Goal: Task Accomplishment & Management: Complete application form

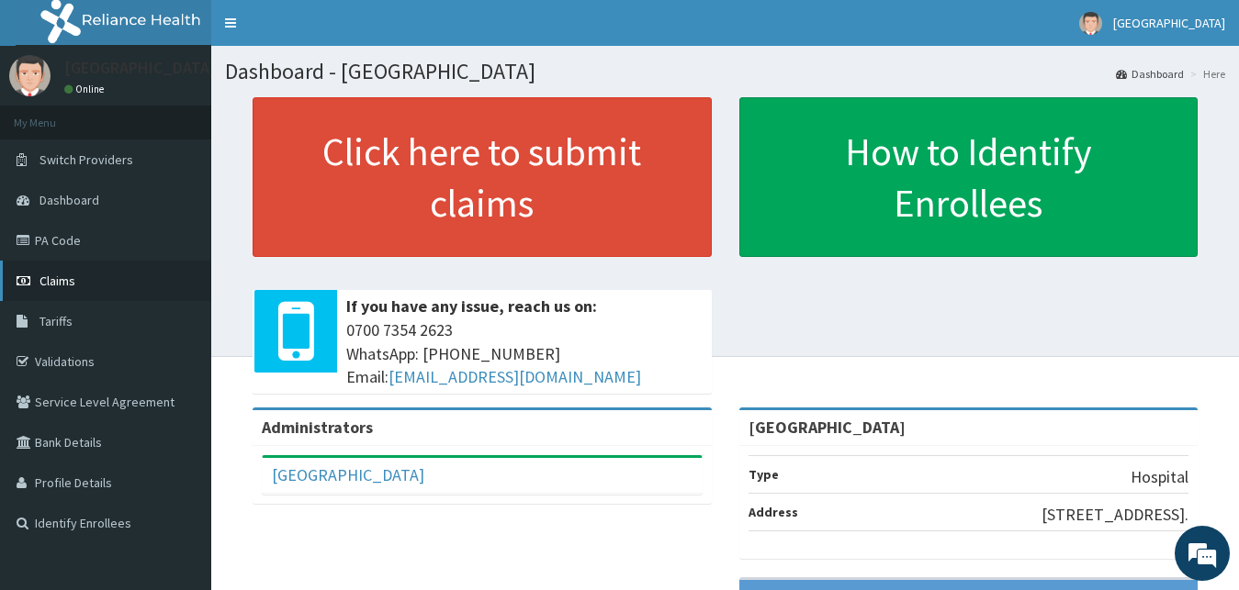
click at [114, 275] on link "Claims" at bounding box center [105, 281] width 211 height 40
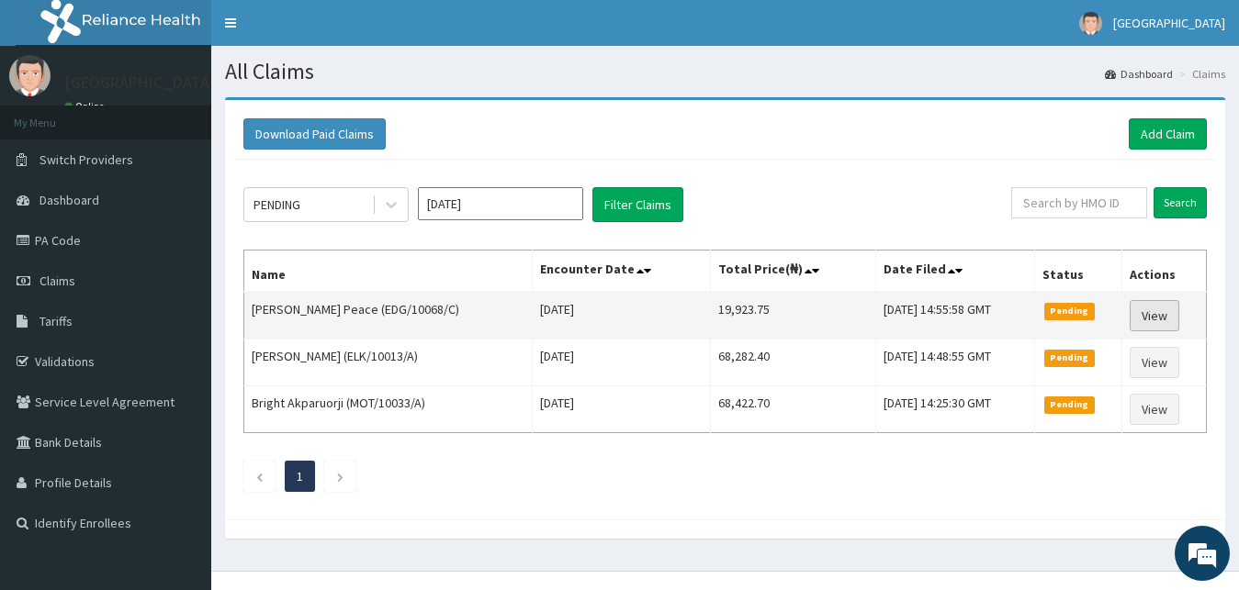
click at [1157, 308] on link "View" at bounding box center [1154, 315] width 50 height 31
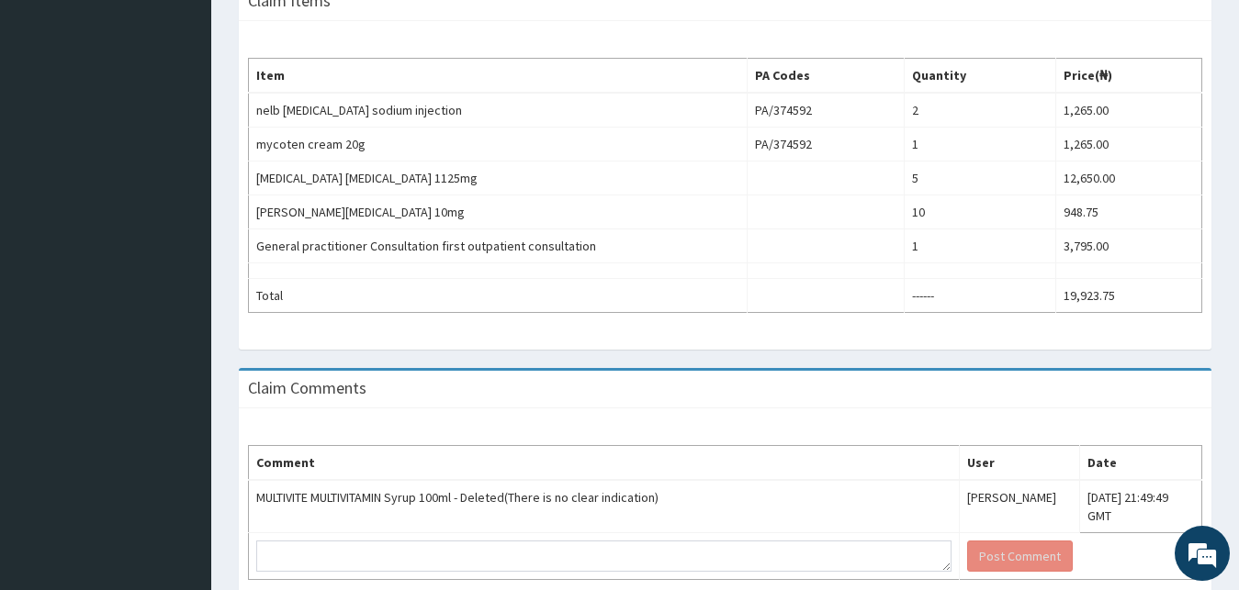
scroll to position [511, 0]
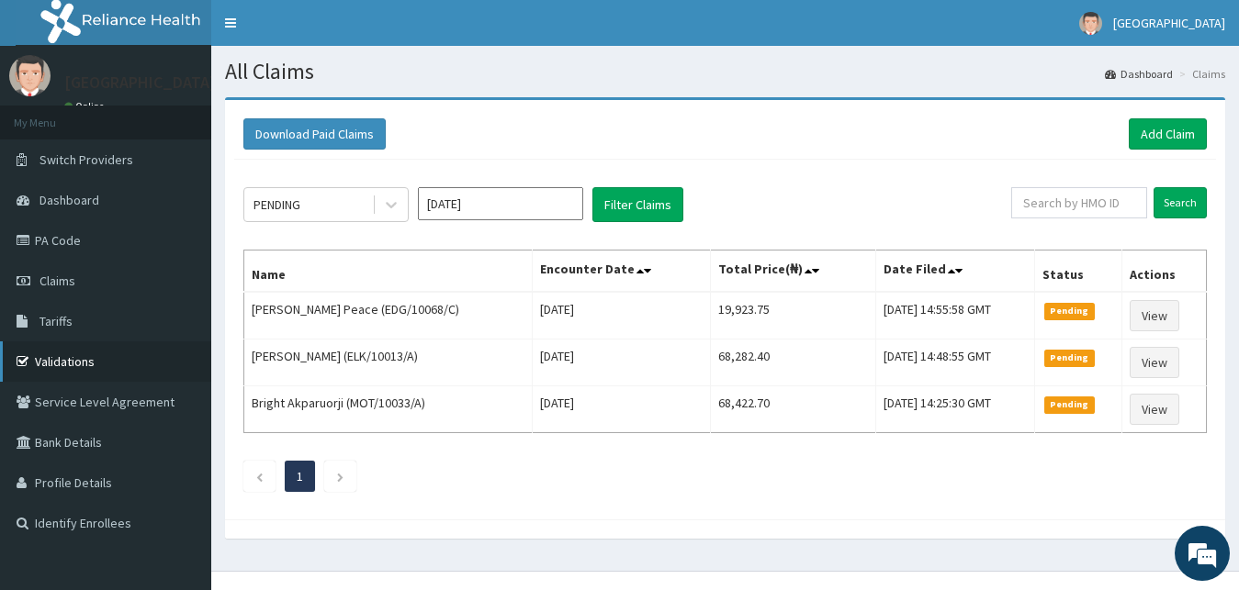
click at [82, 361] on link "Validations" at bounding box center [105, 362] width 211 height 40
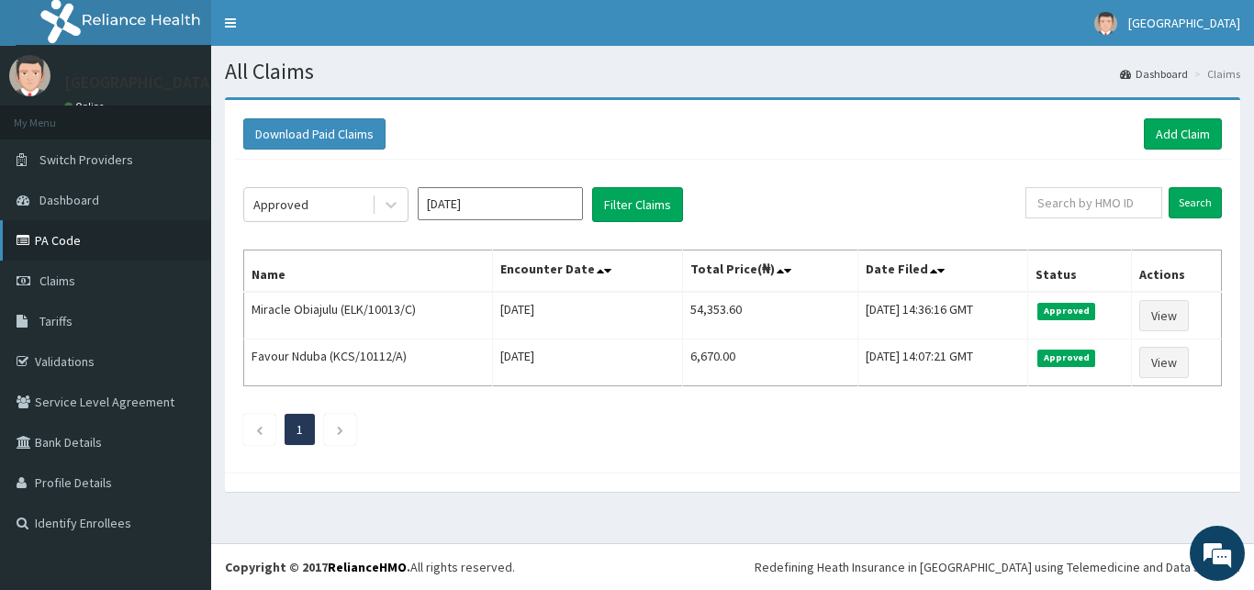
click at [118, 233] on link "PA Code" at bounding box center [105, 240] width 211 height 40
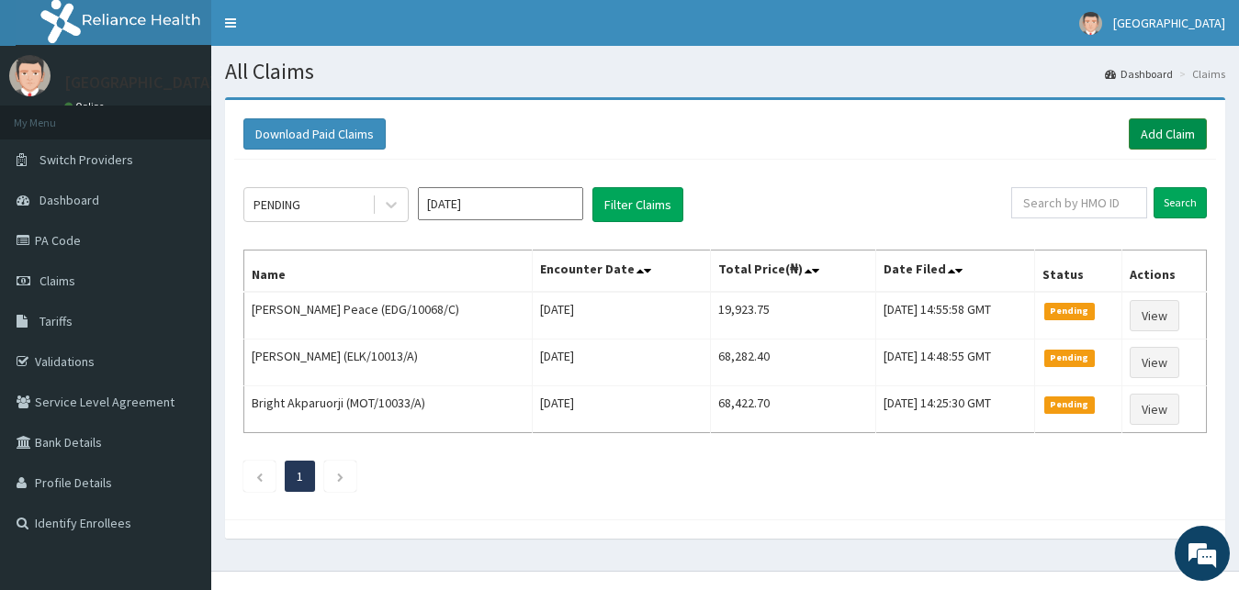
click at [1155, 127] on link "Add Claim" at bounding box center [1167, 133] width 78 height 31
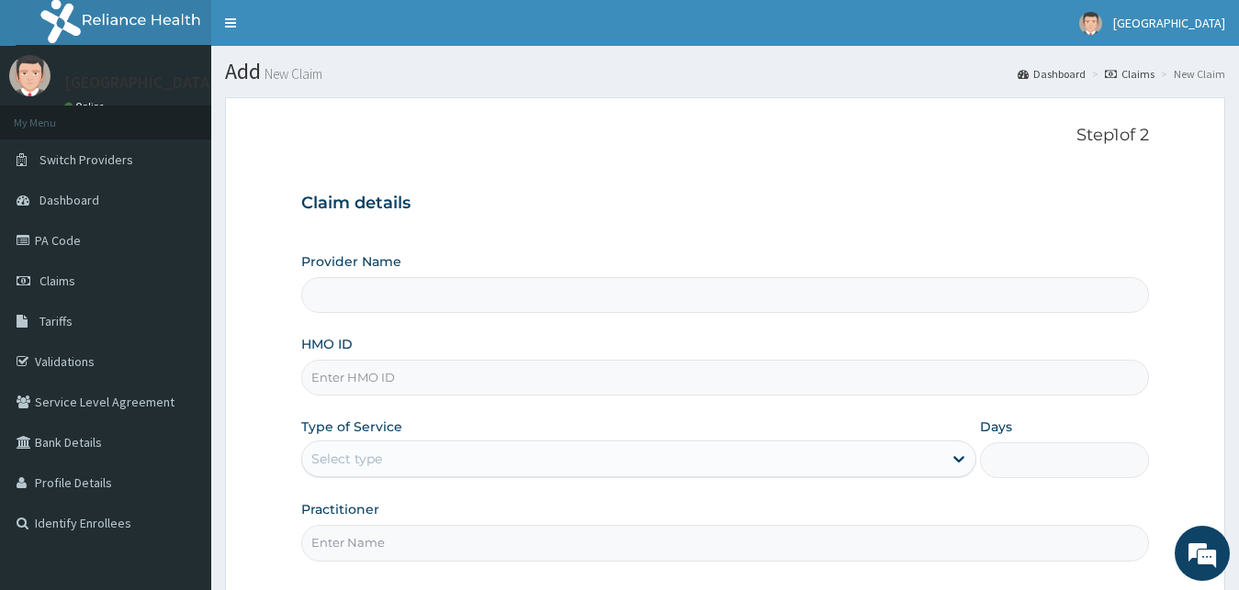
click at [624, 379] on input "HMO ID" at bounding box center [725, 378] width 848 height 36
type input "[GEOGRAPHIC_DATA]"
click at [331, 378] on input "edg/10067/A" at bounding box center [725, 378] width 848 height 36
click at [394, 378] on input "EDG/10067/A" at bounding box center [725, 378] width 848 height 36
type input "EDG/10067/A"
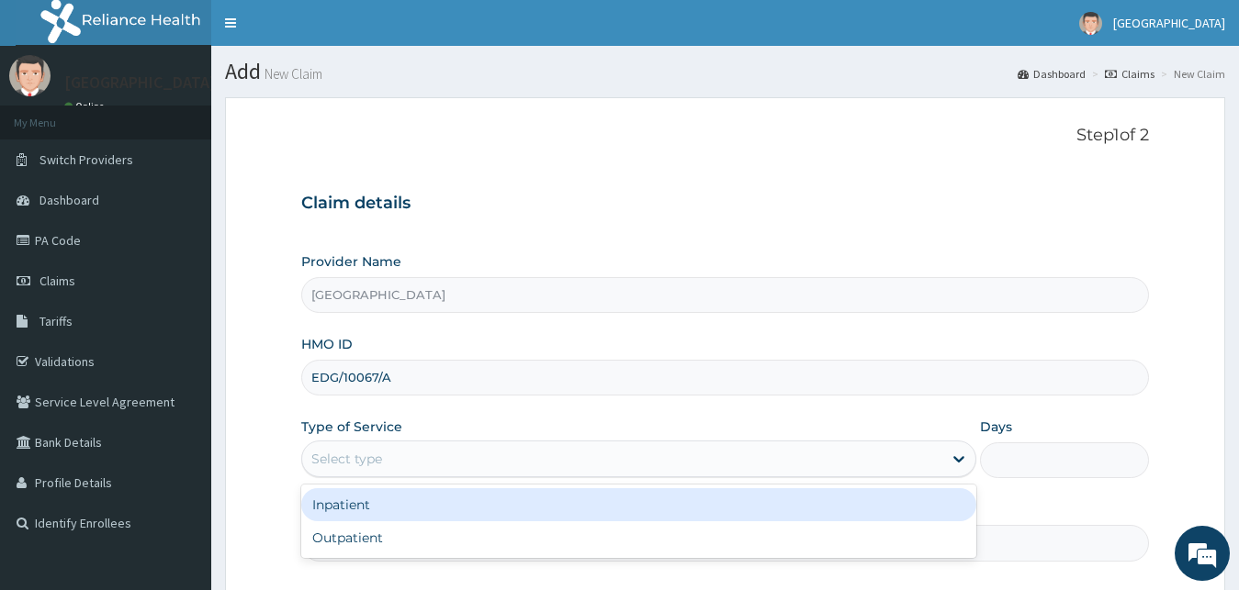
click at [398, 459] on div "Select type" at bounding box center [622, 458] width 641 height 29
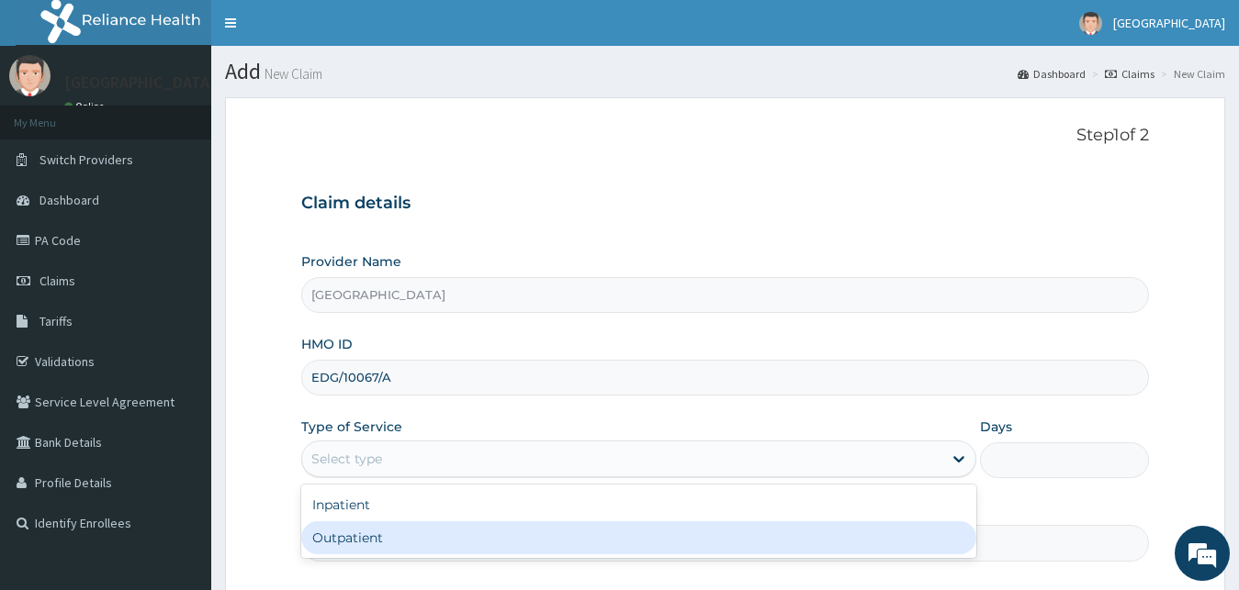
click at [385, 534] on div "Outpatient" at bounding box center [639, 538] width 676 height 33
type input "1"
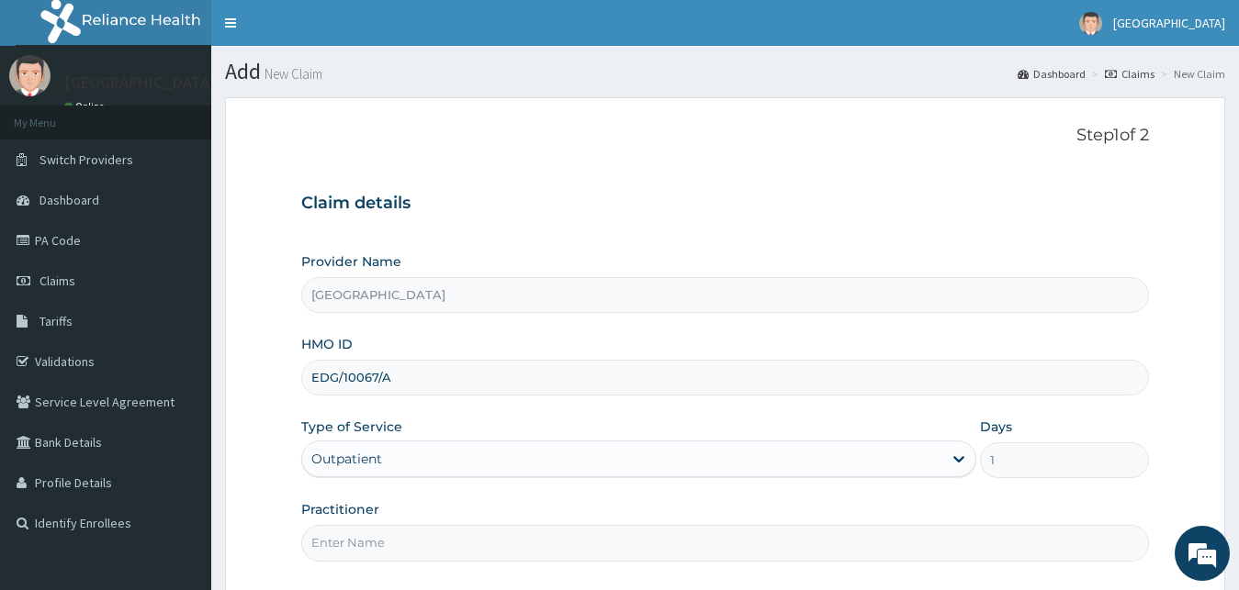
click at [385, 547] on input "Practitioner" at bounding box center [725, 543] width 848 height 36
type input "Dr GLADYS"
click at [495, 501] on div "Practitioner Dr GLADYS" at bounding box center [725, 530] width 848 height 61
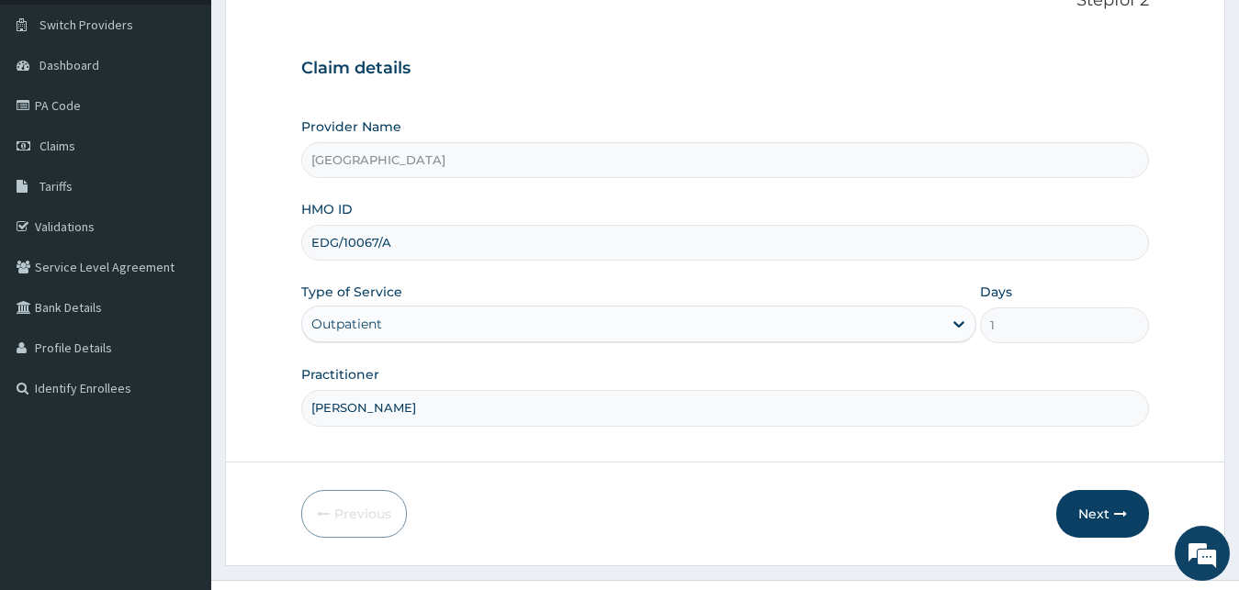
scroll to position [140, 0]
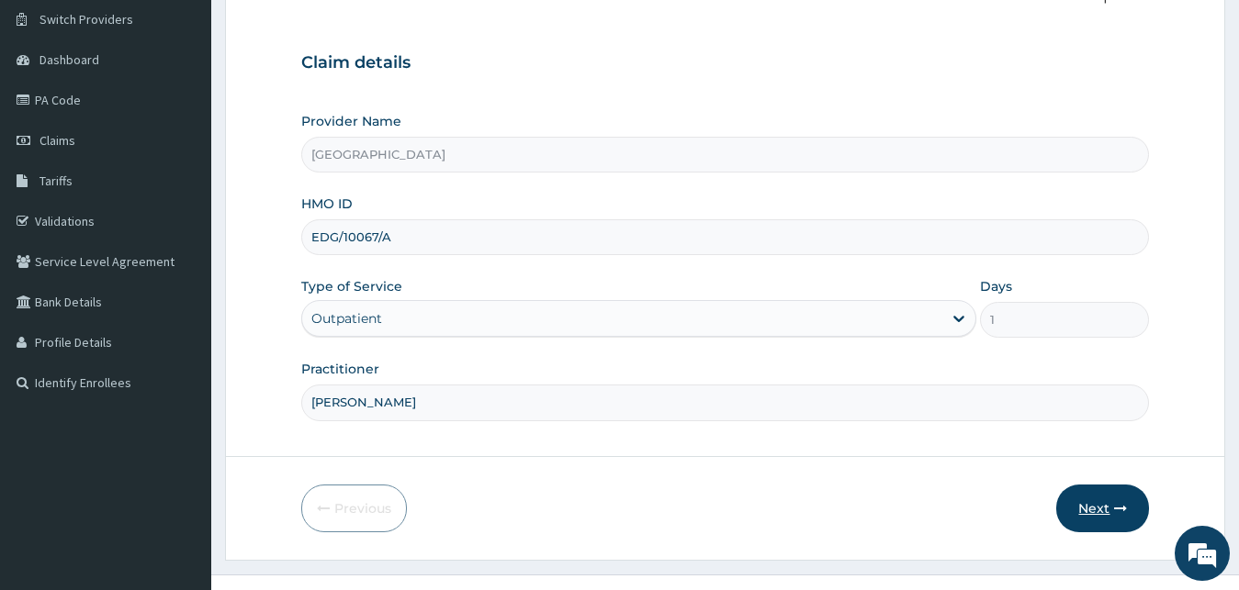
click at [1097, 503] on button "Next" at bounding box center [1102, 509] width 93 height 48
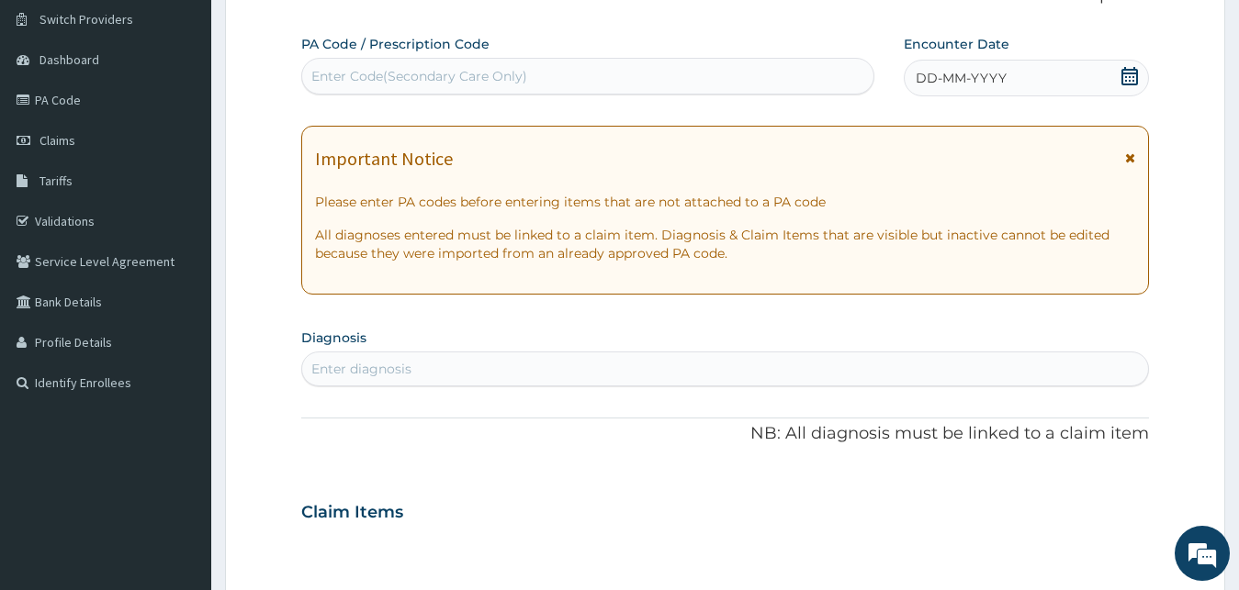
click at [684, 66] on div "Enter Code(Secondary Care Only)" at bounding box center [587, 76] width 571 height 29
paste input "PA/19D9F6"
type input "PA/19D9F6"
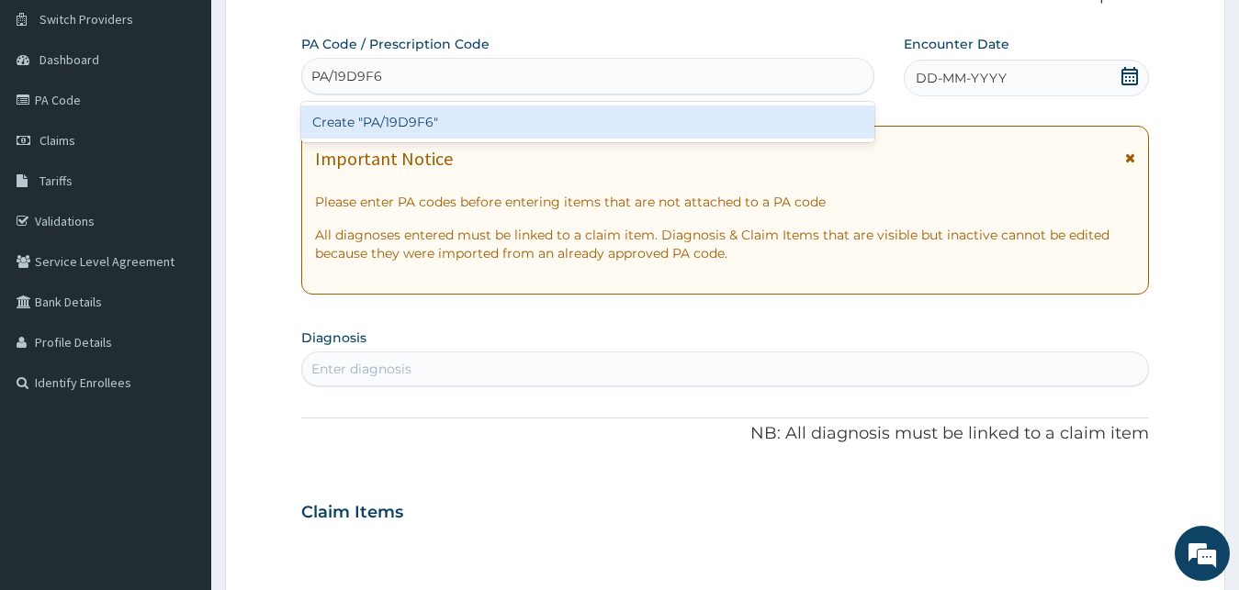
click at [710, 117] on div "Create "PA/19D9F6"" at bounding box center [587, 122] width 573 height 33
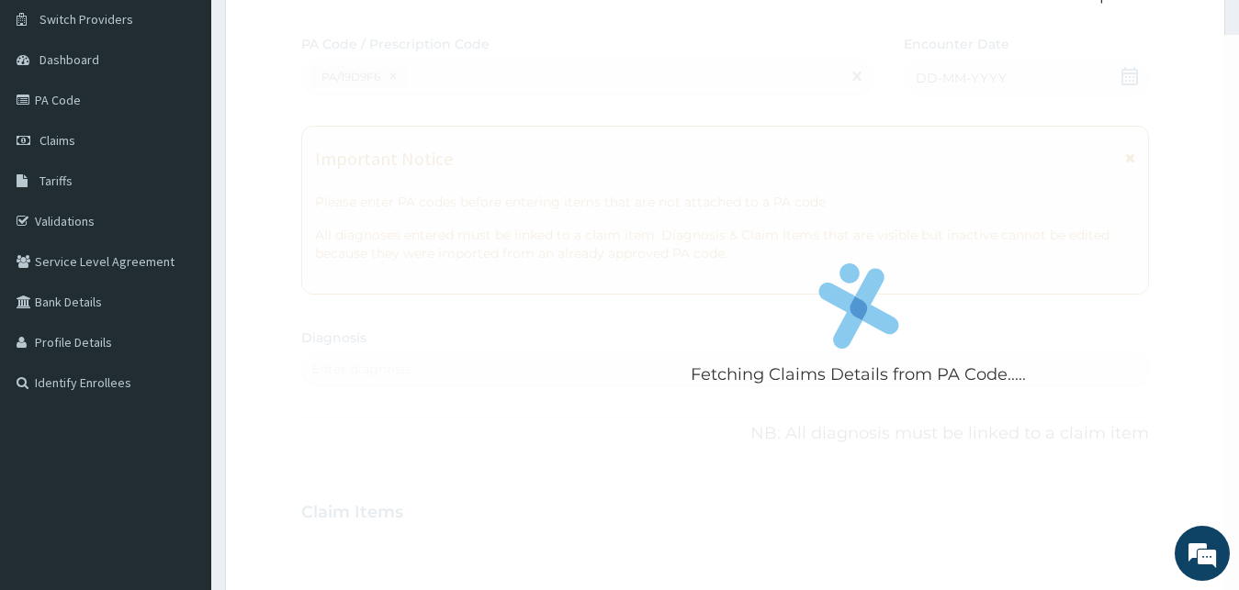
scroll to position [978, 0]
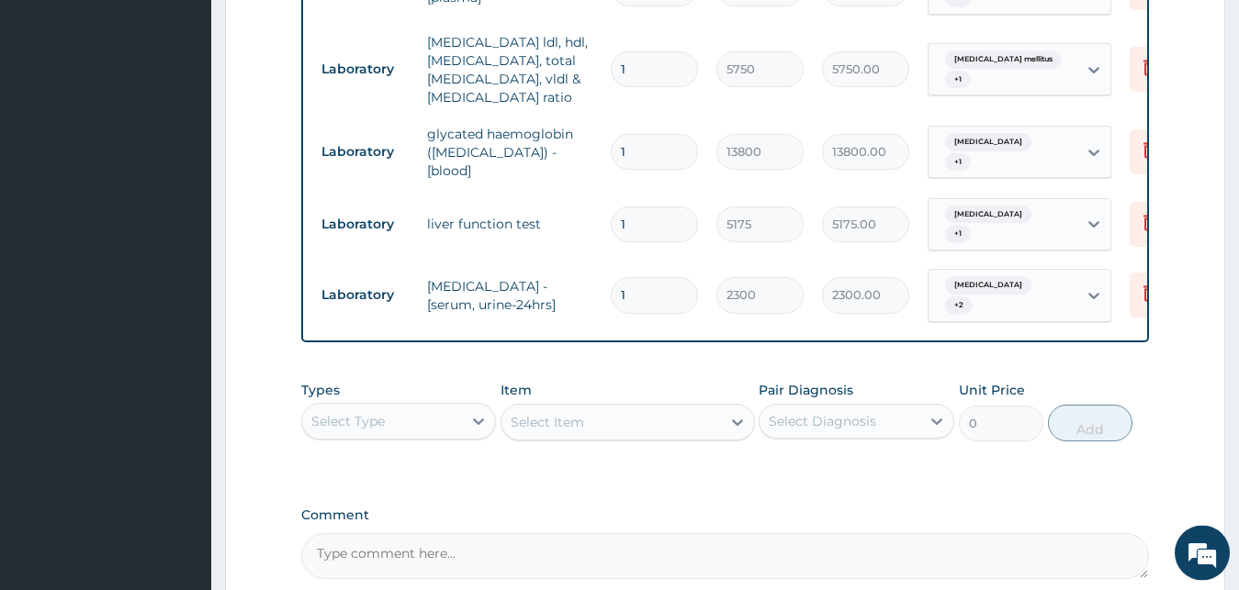
click at [649, 398] on div "Item Select Item" at bounding box center [627, 411] width 254 height 61
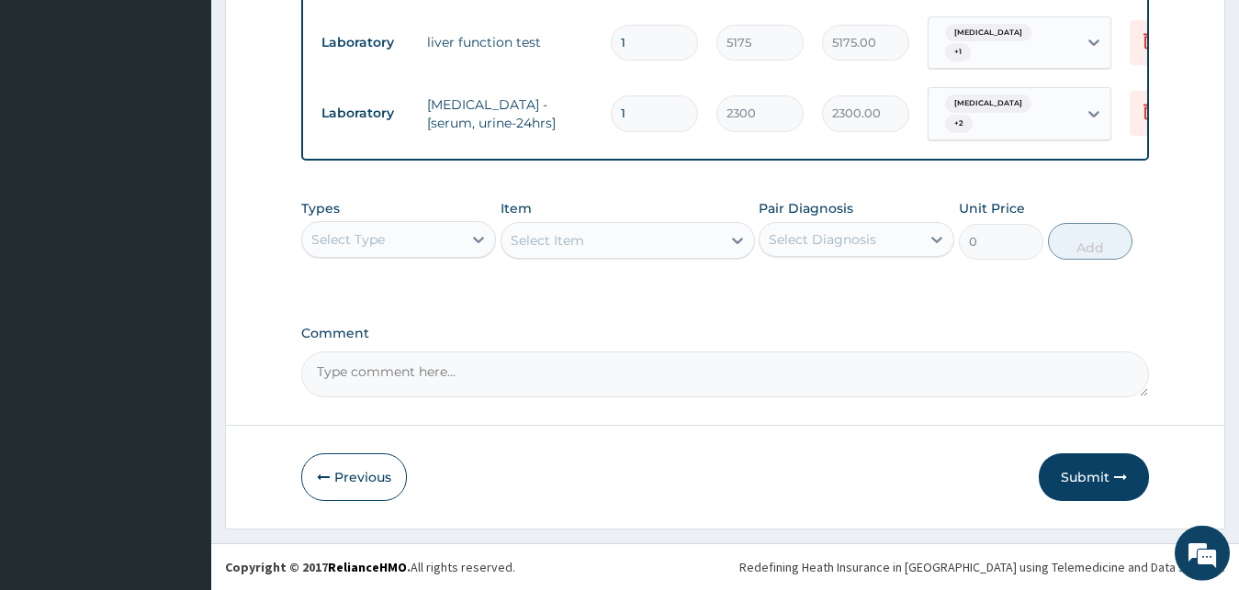
scroll to position [1175, 0]
click at [1076, 471] on button "Submit" at bounding box center [1093, 478] width 110 height 48
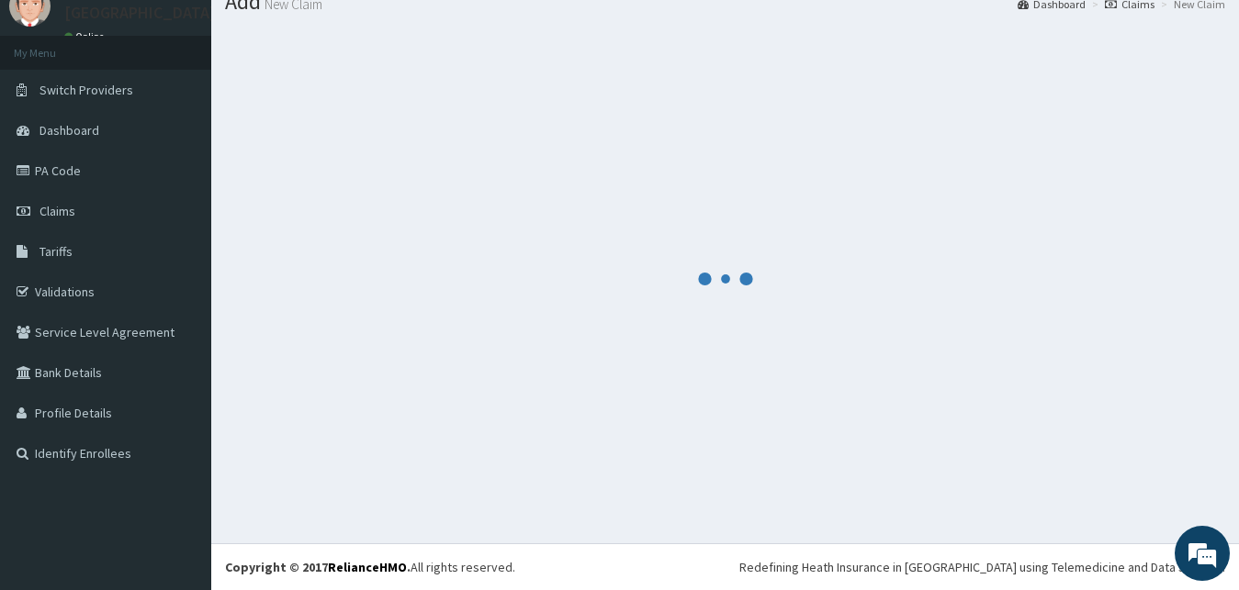
scroll to position [70, 0]
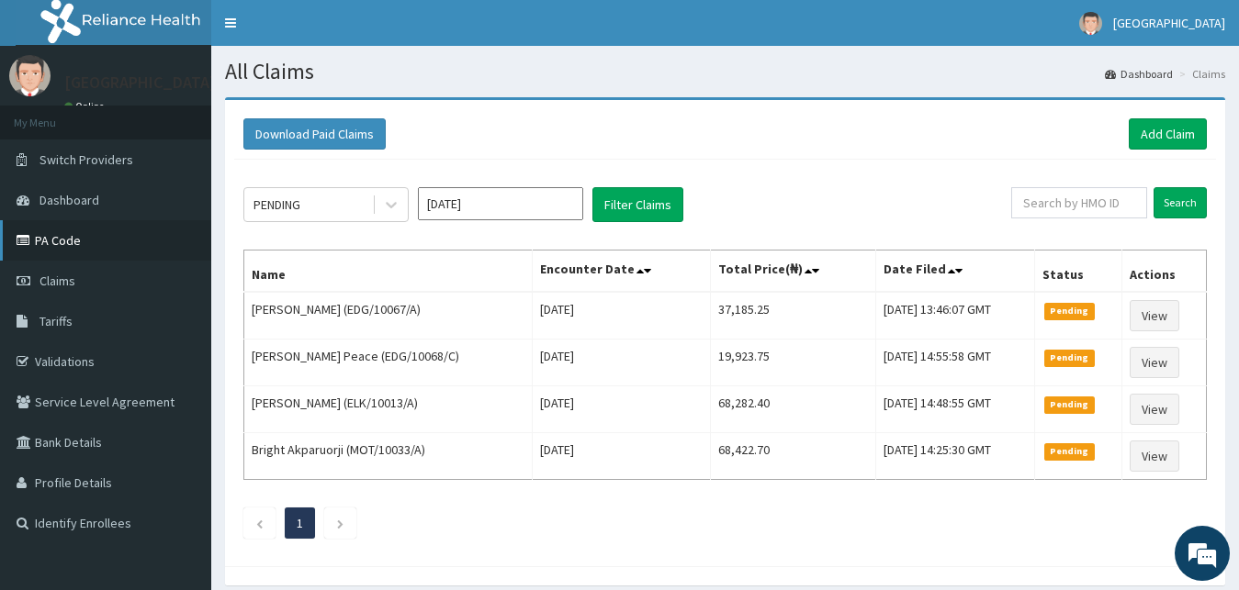
click at [165, 232] on link "PA Code" at bounding box center [105, 240] width 211 height 40
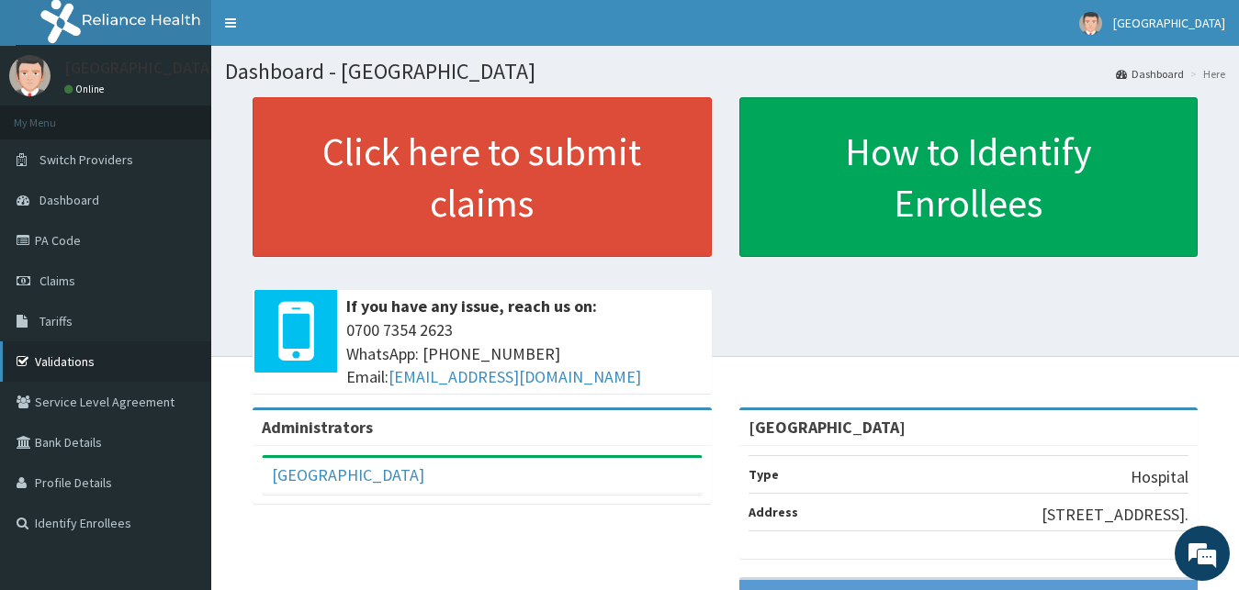
click at [95, 362] on link "Validations" at bounding box center [105, 362] width 211 height 40
